Goal: Transaction & Acquisition: Purchase product/service

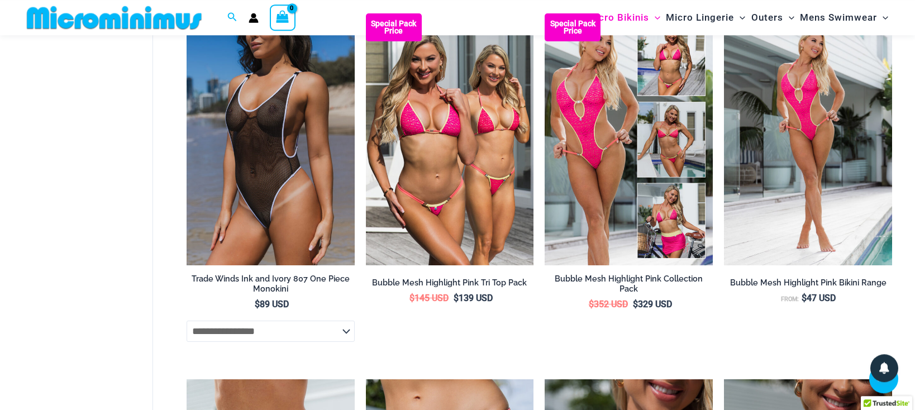
scroll to position [1454, 0]
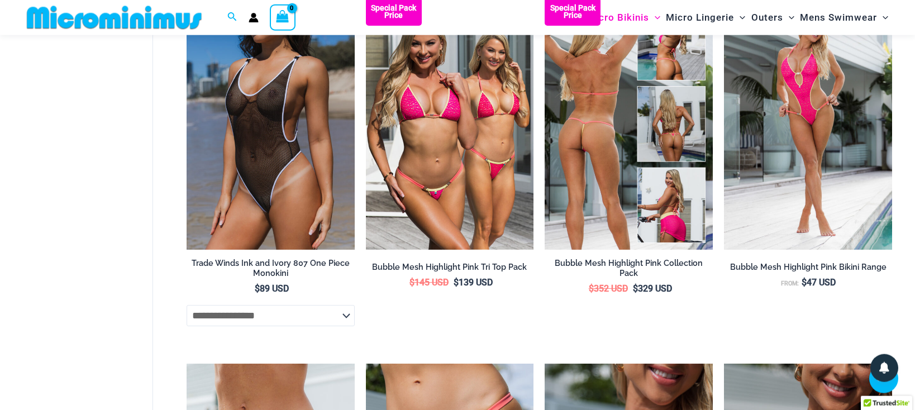
click at [592, 174] on img at bounding box center [629, 124] width 168 height 252
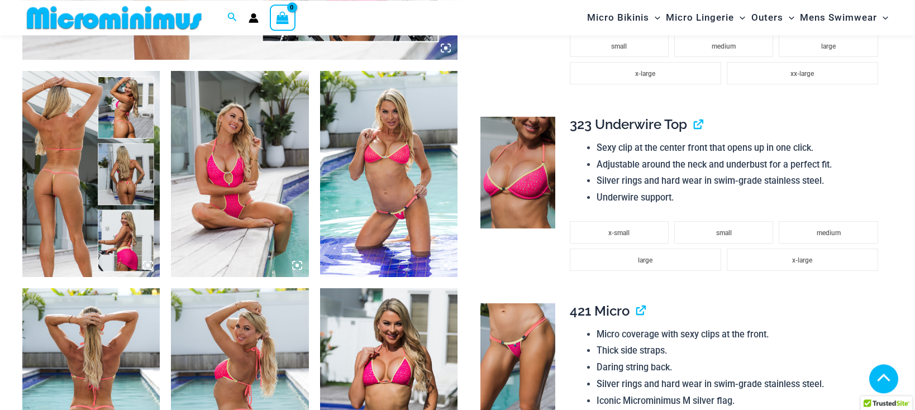
scroll to position [675, 0]
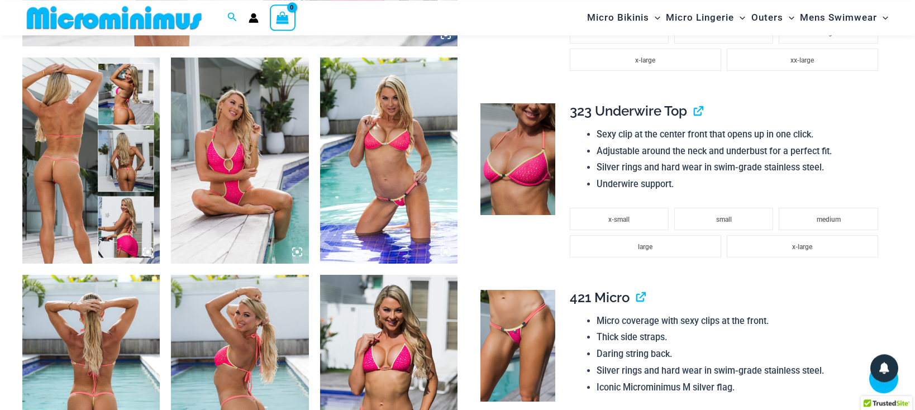
click at [64, 197] on img at bounding box center [90, 161] width 137 height 206
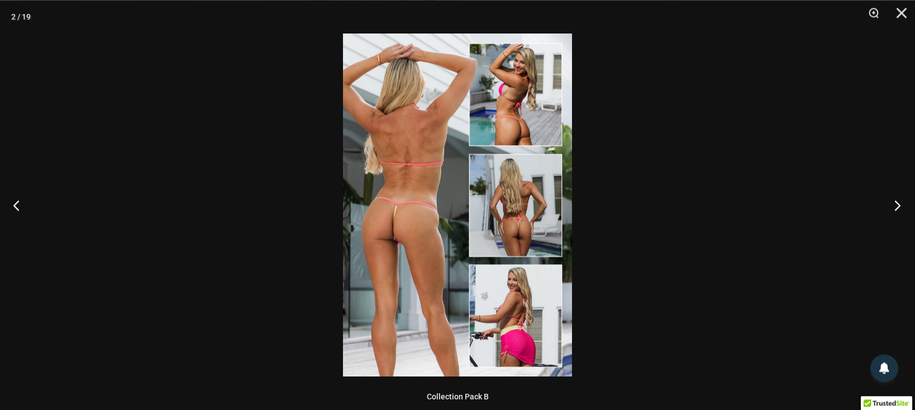
click at [895, 201] on button "Next" at bounding box center [894, 205] width 42 height 56
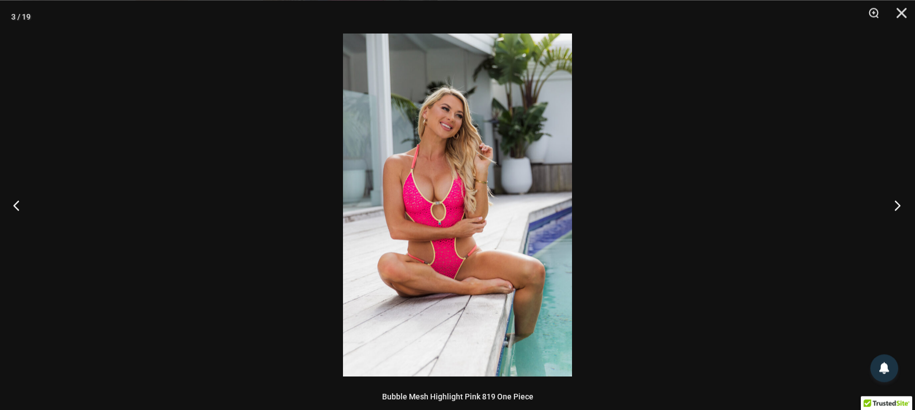
click at [895, 201] on button "Next" at bounding box center [894, 205] width 42 height 56
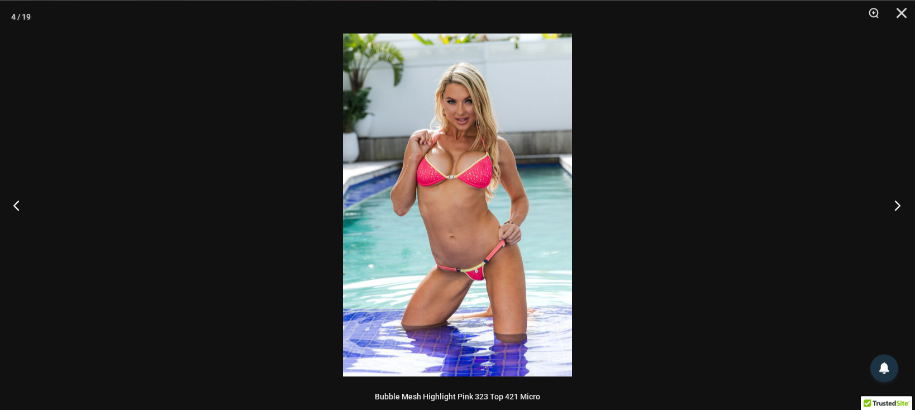
click at [895, 201] on button "Next" at bounding box center [894, 205] width 42 height 56
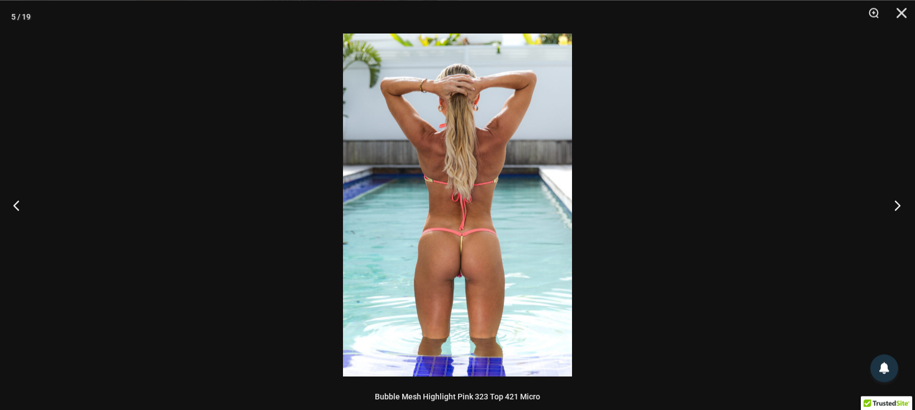
click at [895, 201] on button "Next" at bounding box center [894, 205] width 42 height 56
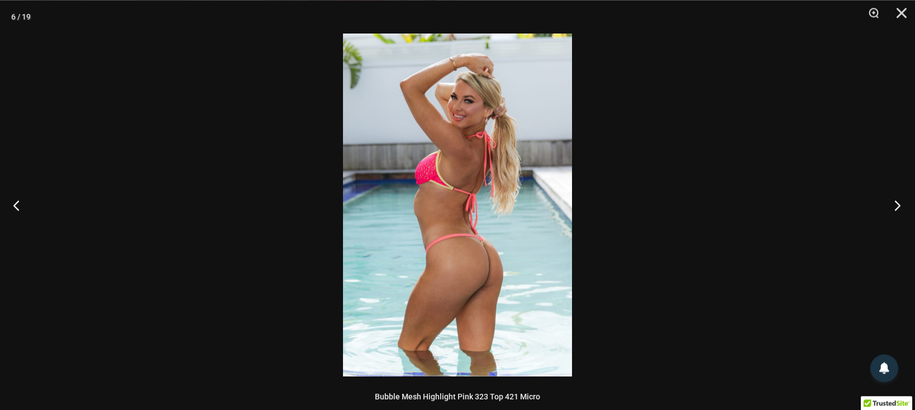
click at [895, 201] on button "Next" at bounding box center [894, 205] width 42 height 56
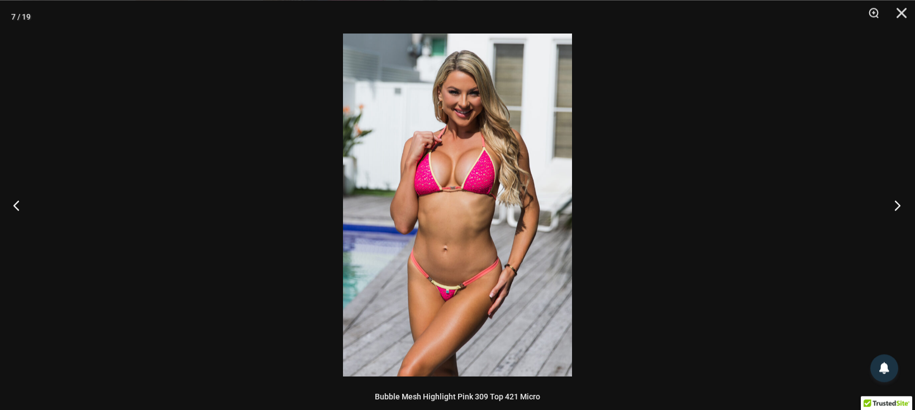
click at [895, 201] on button "Next" at bounding box center [894, 205] width 42 height 56
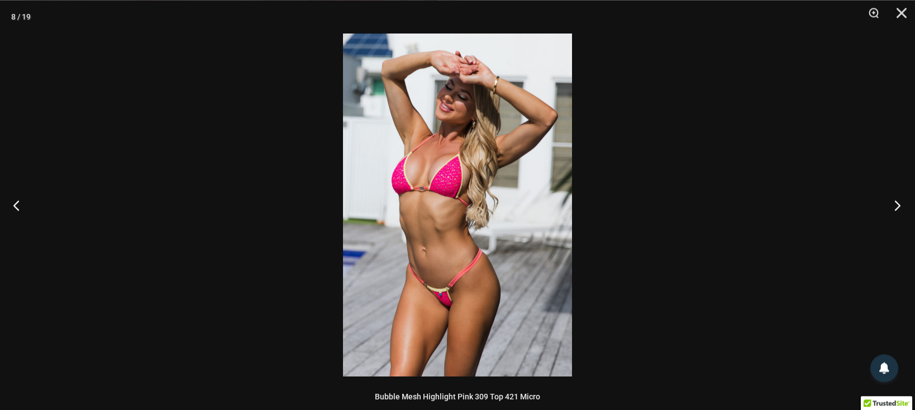
click at [895, 201] on button "Next" at bounding box center [894, 205] width 42 height 56
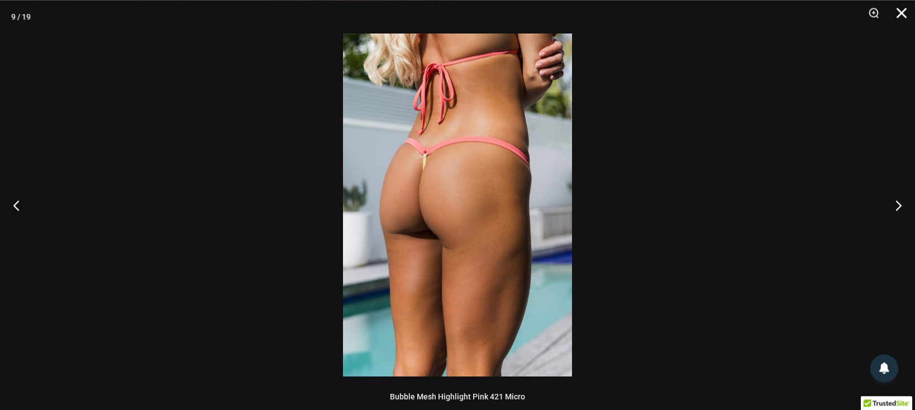
click at [907, 7] on button "Close" at bounding box center [898, 17] width 28 height 34
